Goal: Register for event/course

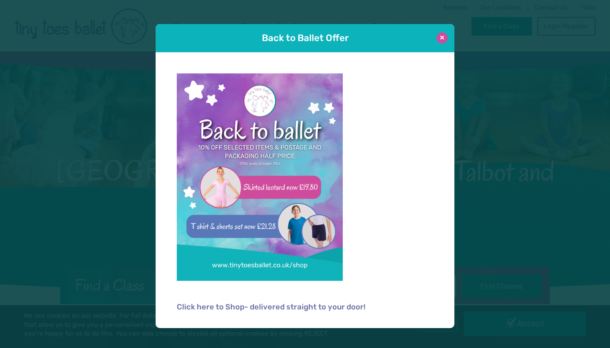
click at [448, 39] on button at bounding box center [441, 37] width 11 height 11
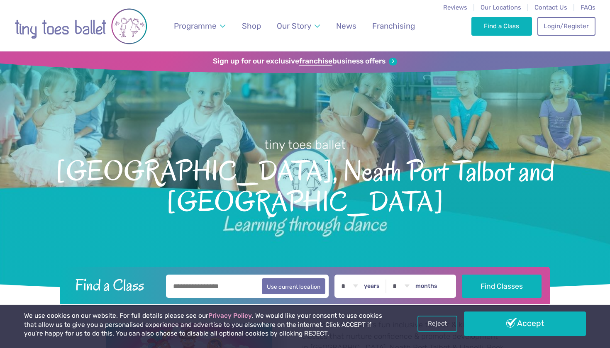
click at [199, 296] on input "text" at bounding box center [247, 286] width 163 height 23
drag, startPoint x: 202, startPoint y: 295, endPoint x: 316, endPoint y: 289, distance: 113.4
click at [316, 289] on button "Use current location" at bounding box center [293, 286] width 63 height 16
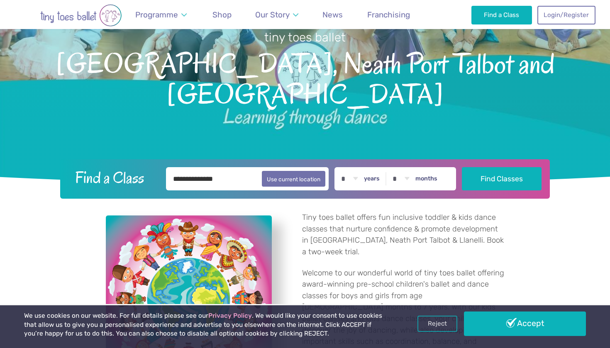
scroll to position [112, 0]
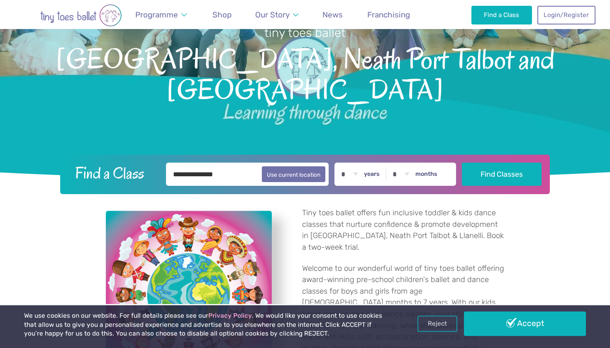
click at [225, 178] on input "**********" at bounding box center [247, 174] width 163 height 23
click at [303, 168] on button "Use current location" at bounding box center [293, 174] width 63 height 16
type input "**********"
click at [391, 171] on div "* * * * * * * * * * ** ** ** years * * * * * * * * * * ** ** months" at bounding box center [395, 174] width 122 height 23
select select "*"
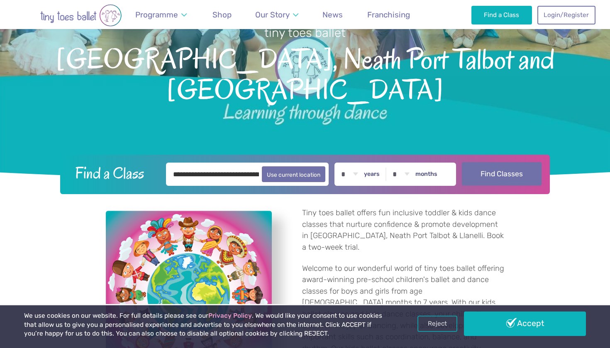
click at [504, 176] on button "Find Classes" at bounding box center [502, 173] width 80 height 23
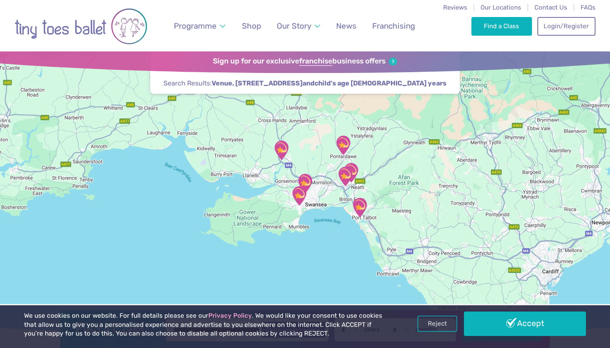
scroll to position [12, 0]
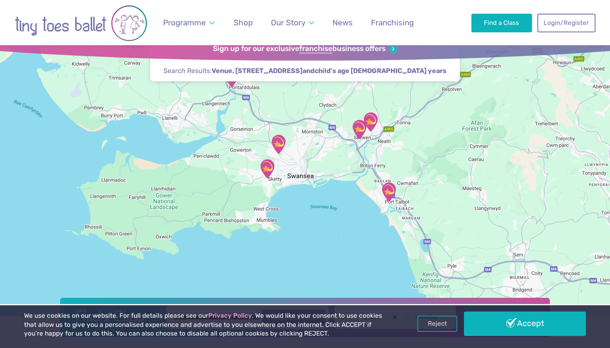
click at [362, 134] on img "Skewen Memorial Hall" at bounding box center [359, 129] width 21 height 21
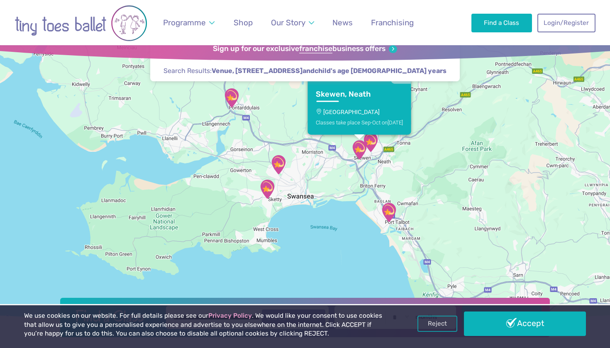
click at [355, 109] on p "[GEOGRAPHIC_DATA]" at bounding box center [359, 112] width 87 height 7
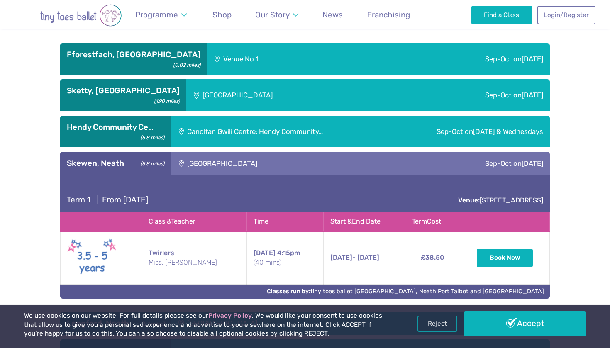
scroll to position [481, 0]
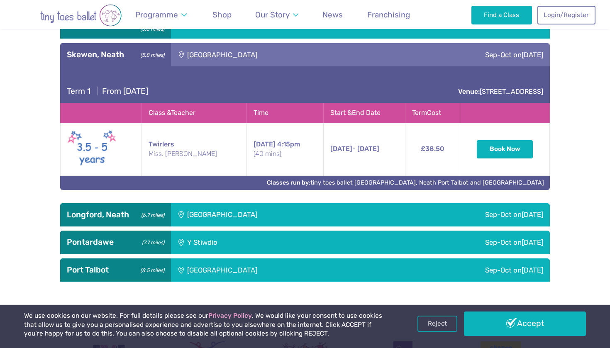
click at [372, 205] on div "[GEOGRAPHIC_DATA]" at bounding box center [278, 214] width 214 height 23
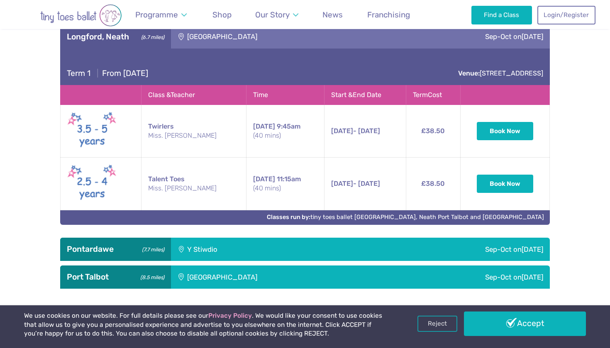
scroll to position [660, 0]
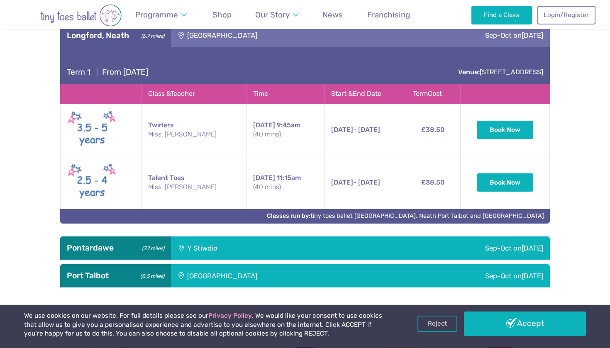
click at [355, 241] on div "Sep-Oct [DATE]" at bounding box center [440, 247] width 217 height 23
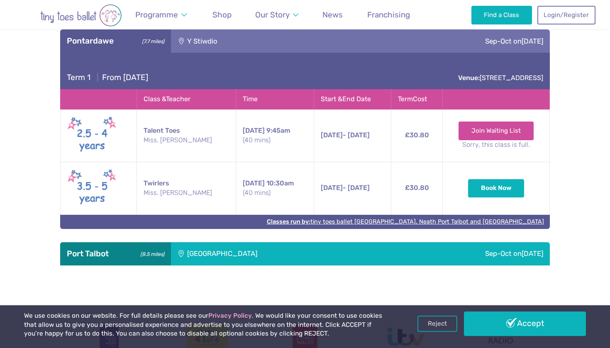
scroll to position [869, 0]
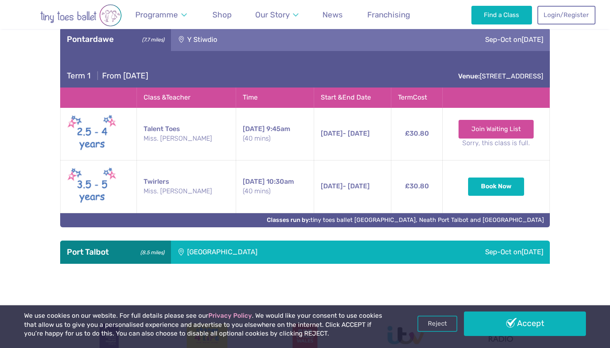
click at [385, 241] on div "Sep-Oct [DATE]" at bounding box center [467, 252] width 165 height 23
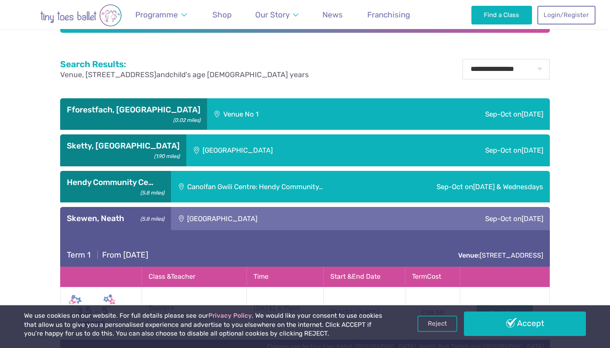
scroll to position [316, 0]
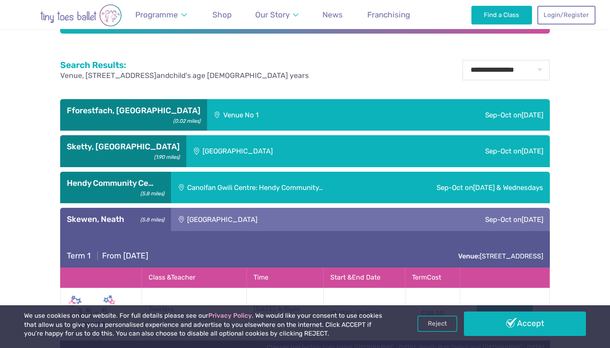
click at [324, 151] on div "[GEOGRAPHIC_DATA]" at bounding box center [288, 151] width 205 height 32
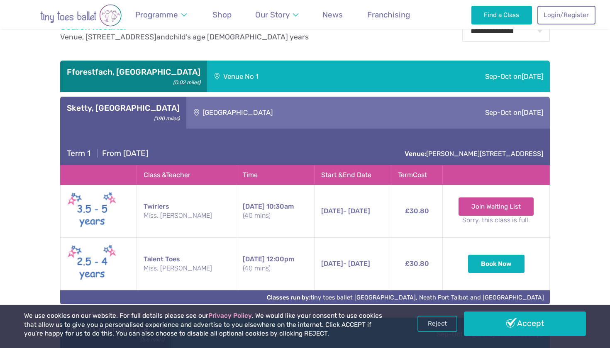
scroll to position [360, 0]
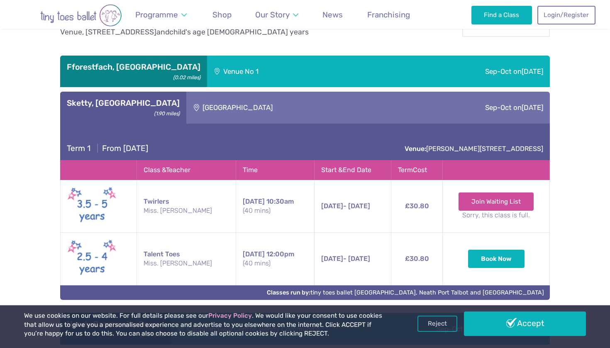
click at [313, 99] on div "[GEOGRAPHIC_DATA]" at bounding box center [288, 108] width 205 height 32
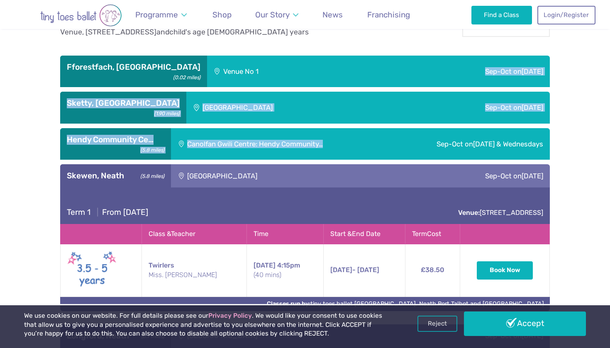
drag, startPoint x: 295, startPoint y: 139, endPoint x: 285, endPoint y: 74, distance: 66.0
click at [285, 74] on div "Venue No 1" at bounding box center [283, 72] width 153 height 32
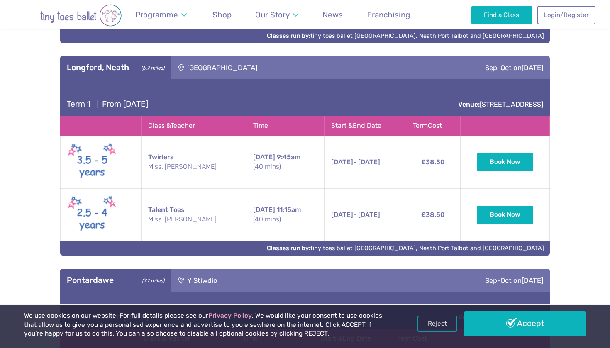
scroll to position [761, 0]
